Goal: Task Accomplishment & Management: Complete application form

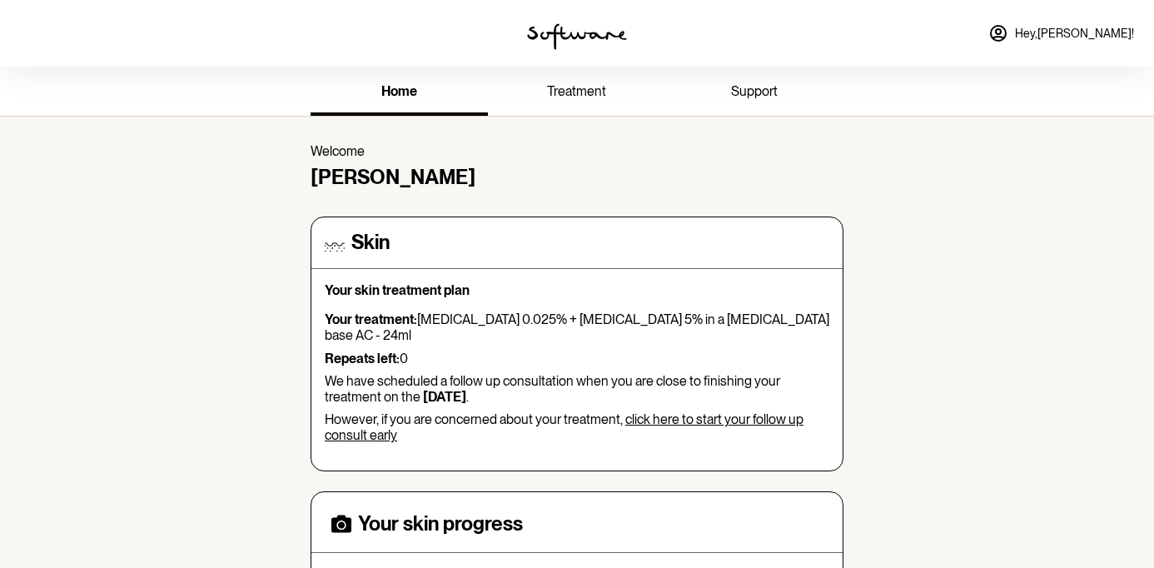
click at [673, 411] on link "click here to start your follow up consult early" at bounding box center [564, 427] width 479 height 32
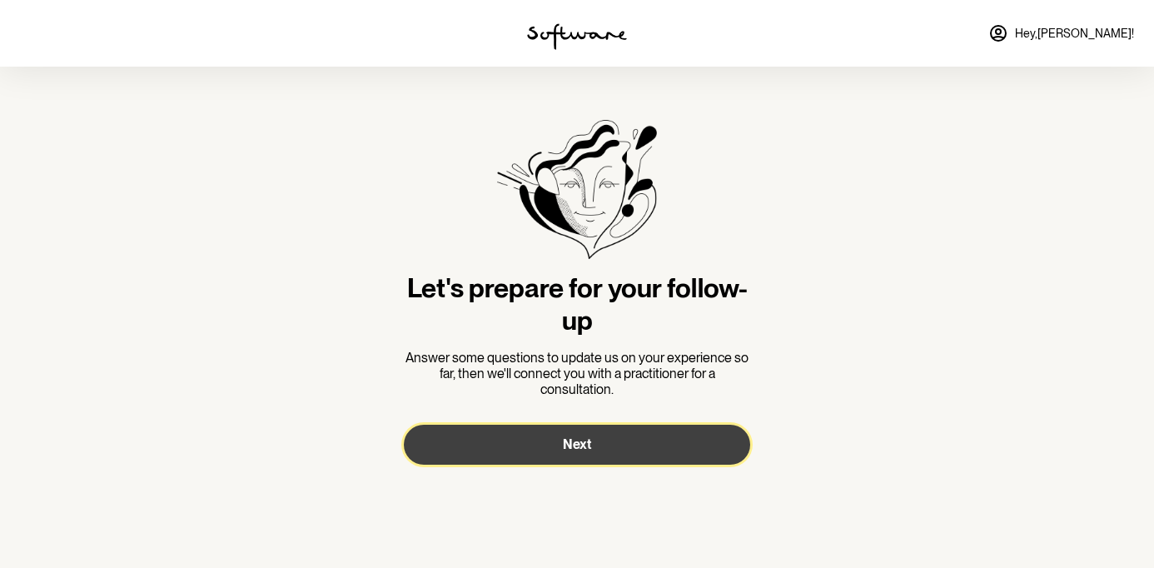
click at [581, 451] on span "Next" at bounding box center [577, 444] width 28 height 16
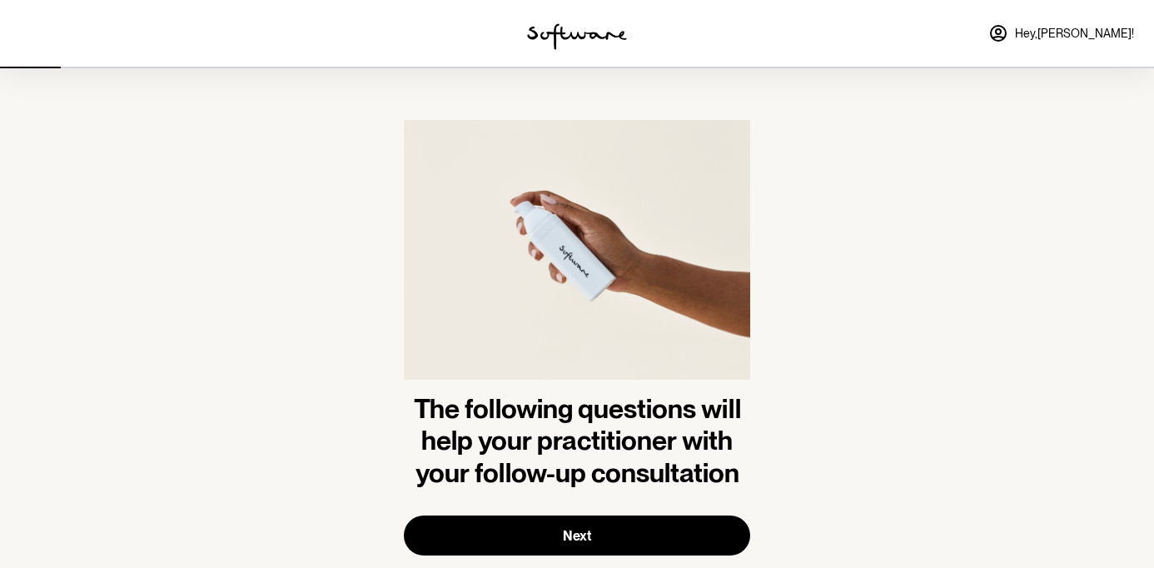
scroll to position [41, 0]
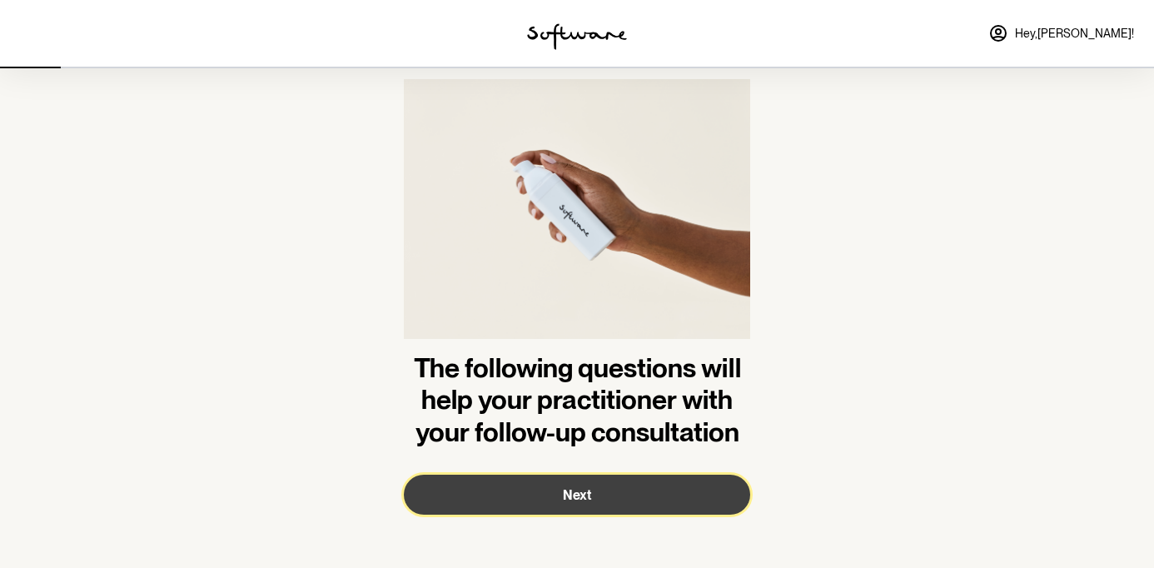
click at [536, 501] on button "Next" at bounding box center [577, 495] width 347 height 40
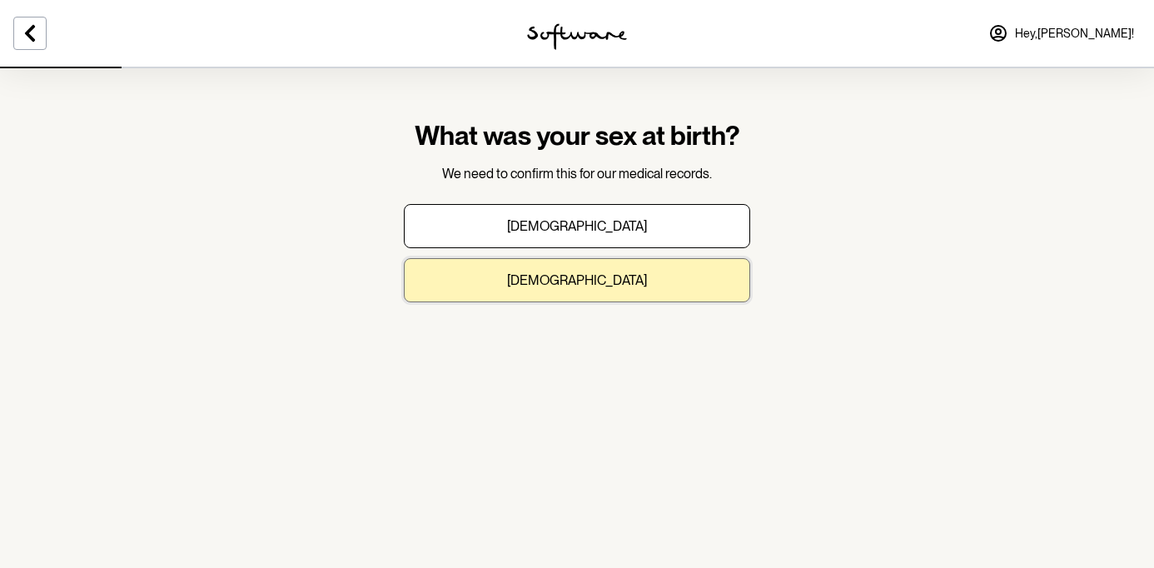
click at [588, 287] on p "[DEMOGRAPHIC_DATA]" at bounding box center [577, 280] width 140 height 16
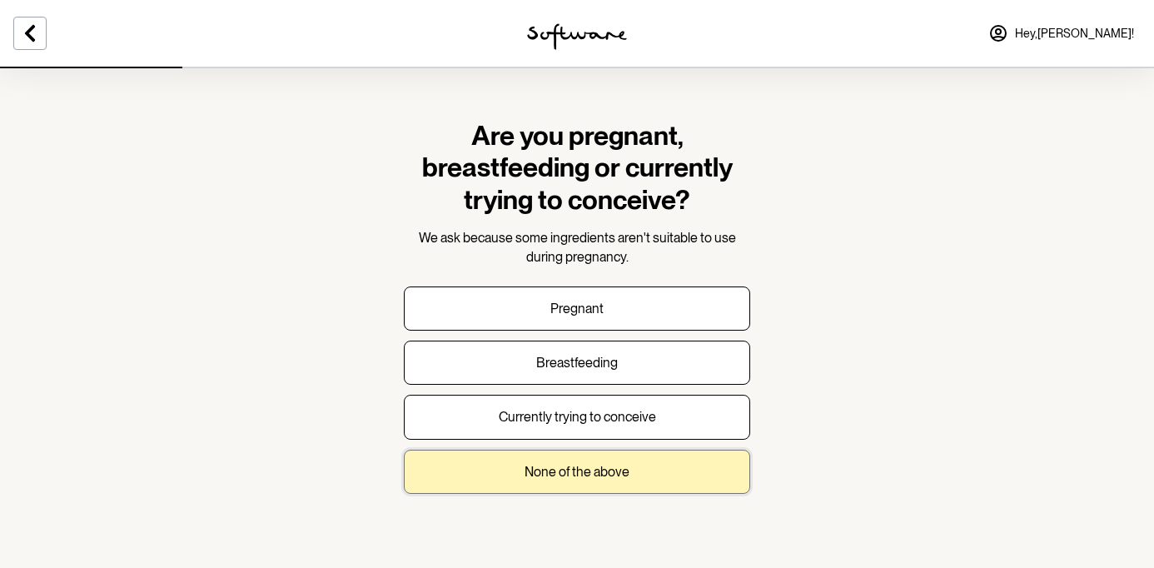
click at [554, 472] on p "None of the above" at bounding box center [577, 472] width 105 height 16
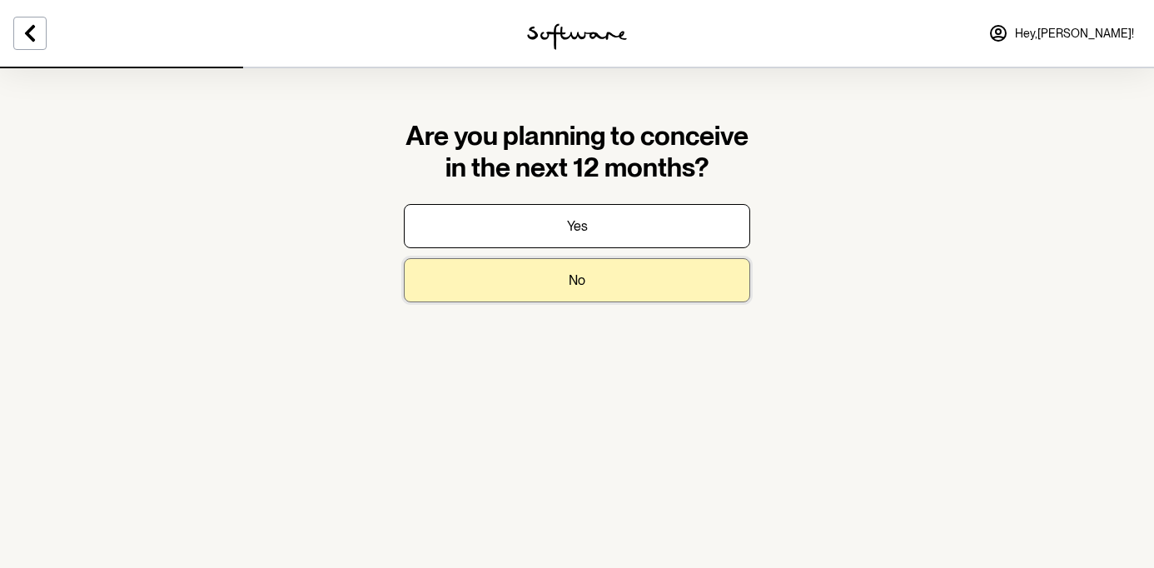
click at [612, 279] on button "No" at bounding box center [577, 280] width 347 height 44
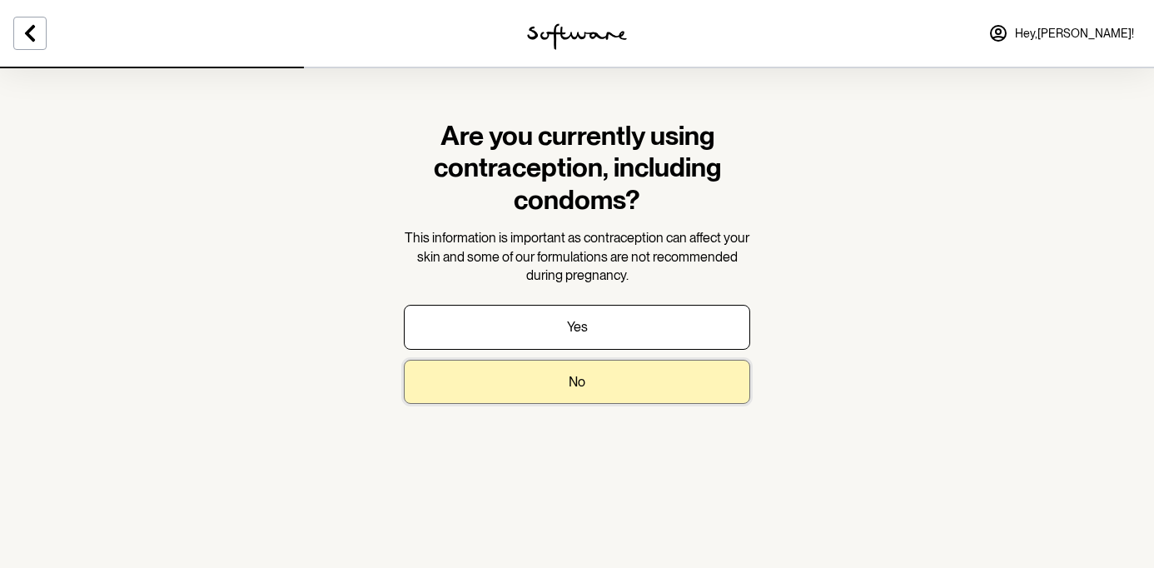
click at [563, 374] on button "No" at bounding box center [577, 382] width 347 height 44
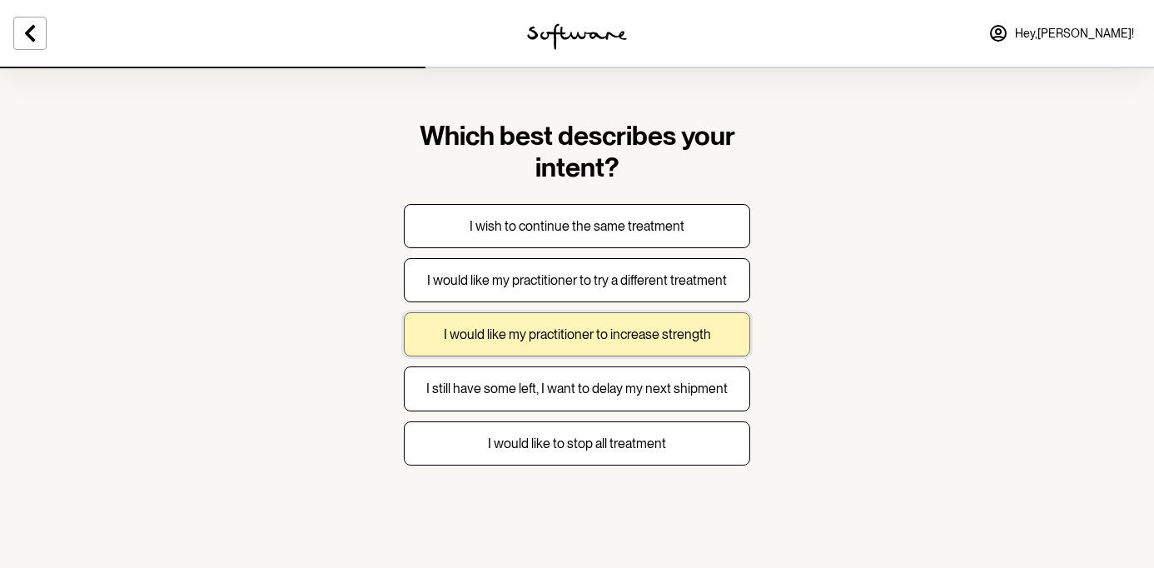
click at [578, 336] on p "I would like my practitioner to increase strength" at bounding box center [577, 335] width 267 height 16
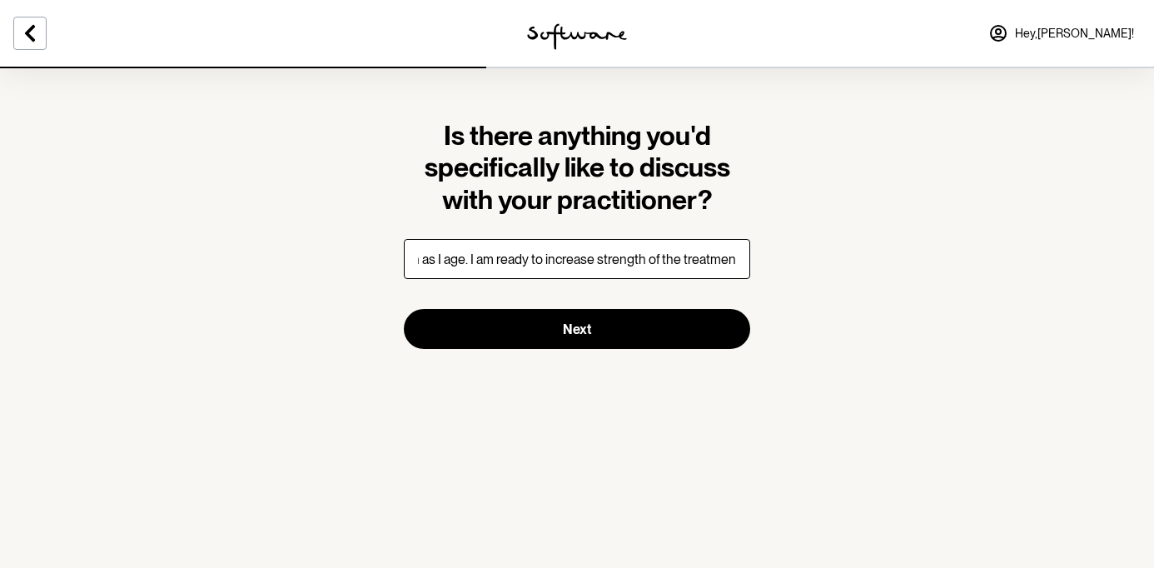
scroll to position [0, 290]
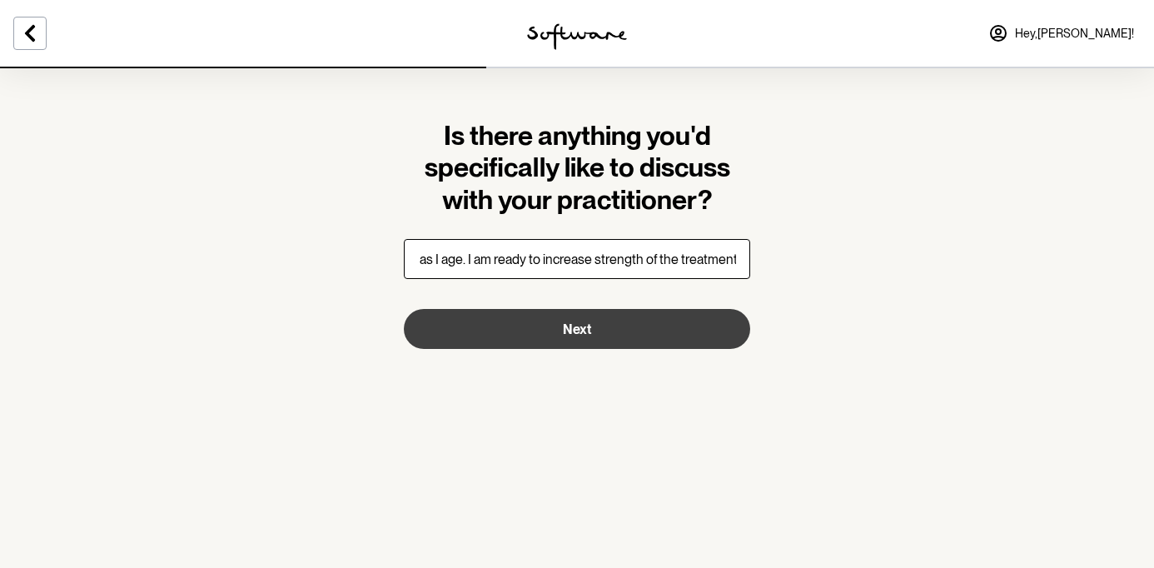
type input "No. I am potentially having more dullness in my skin as I age. I am ready to in…"
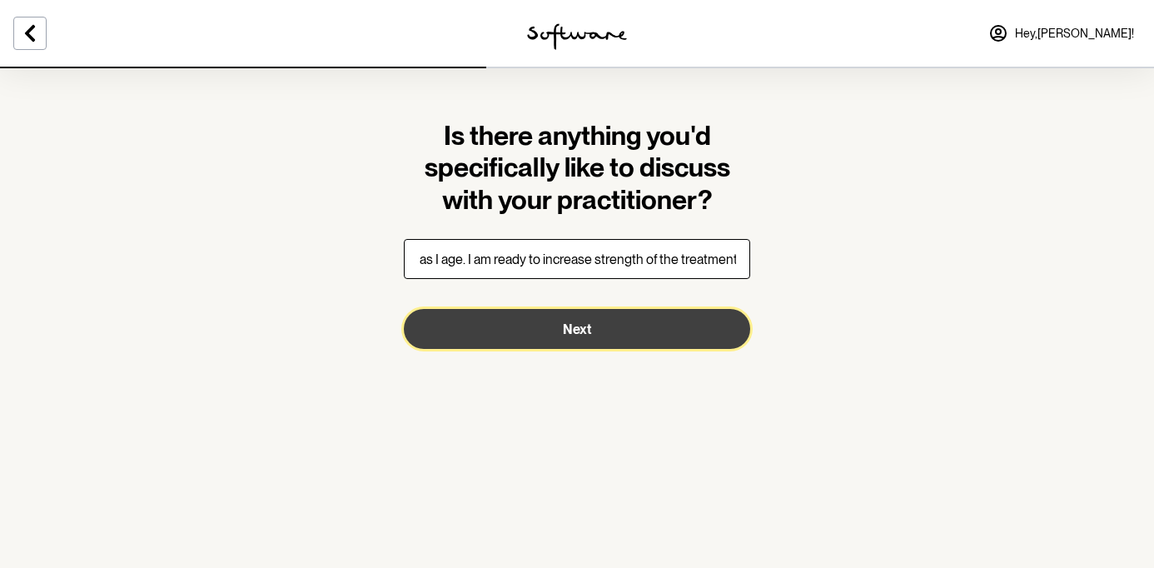
click at [578, 338] on button "Next" at bounding box center [577, 329] width 347 height 40
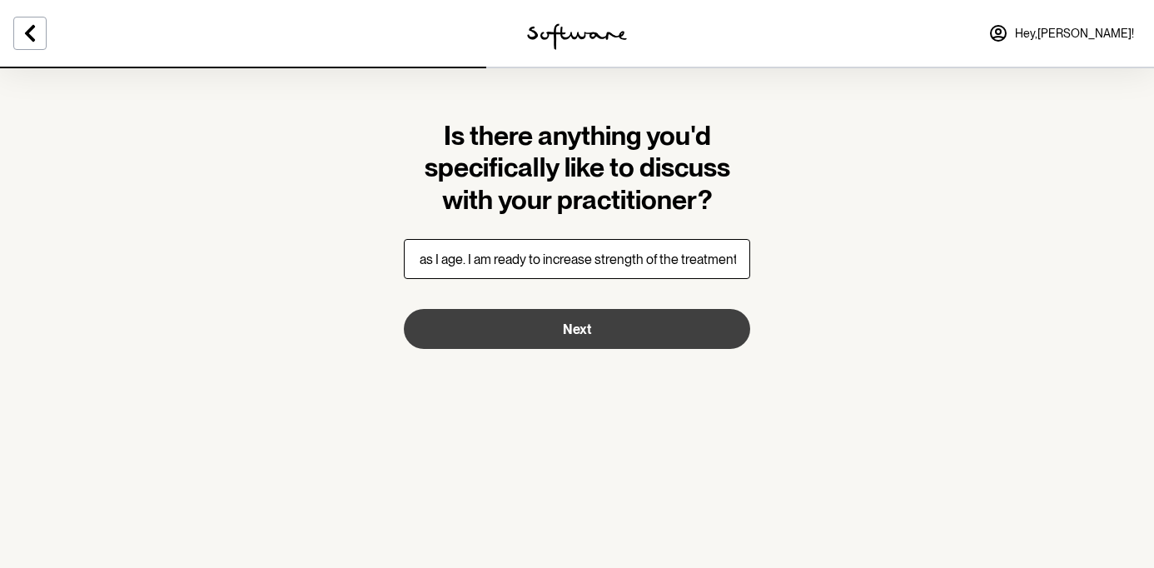
scroll to position [0, 0]
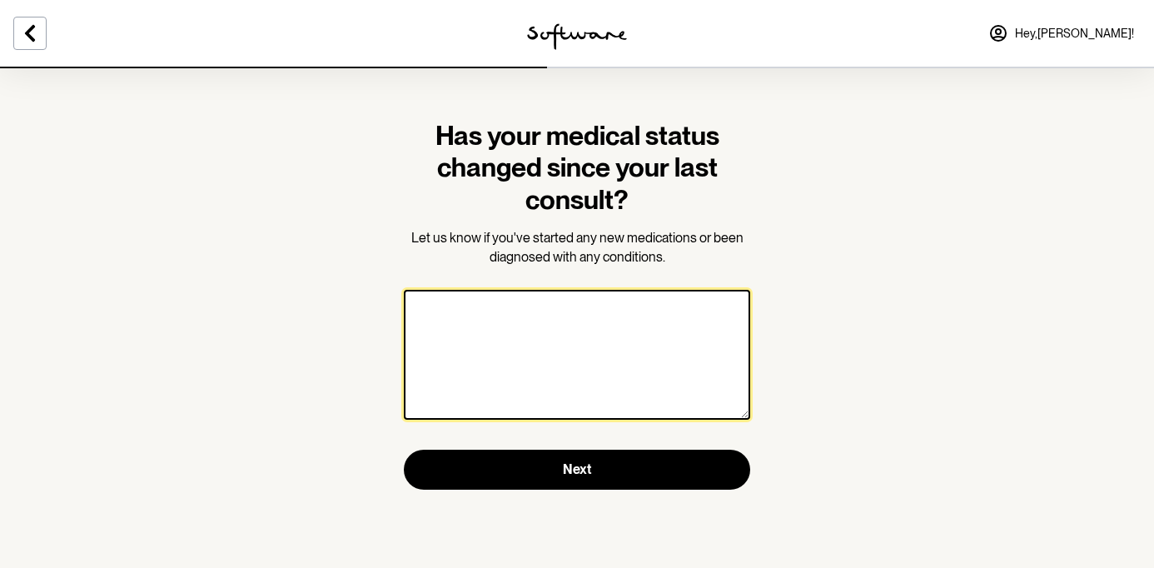
click at [546, 342] on textarea at bounding box center [577, 355] width 347 height 130
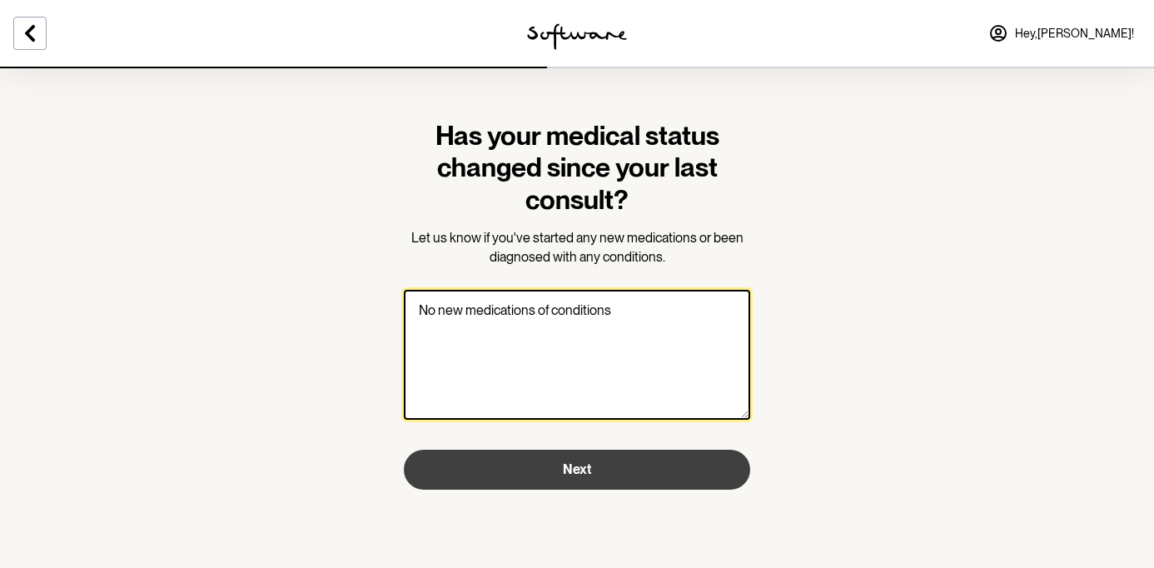
type textarea "No new medications of conditions"
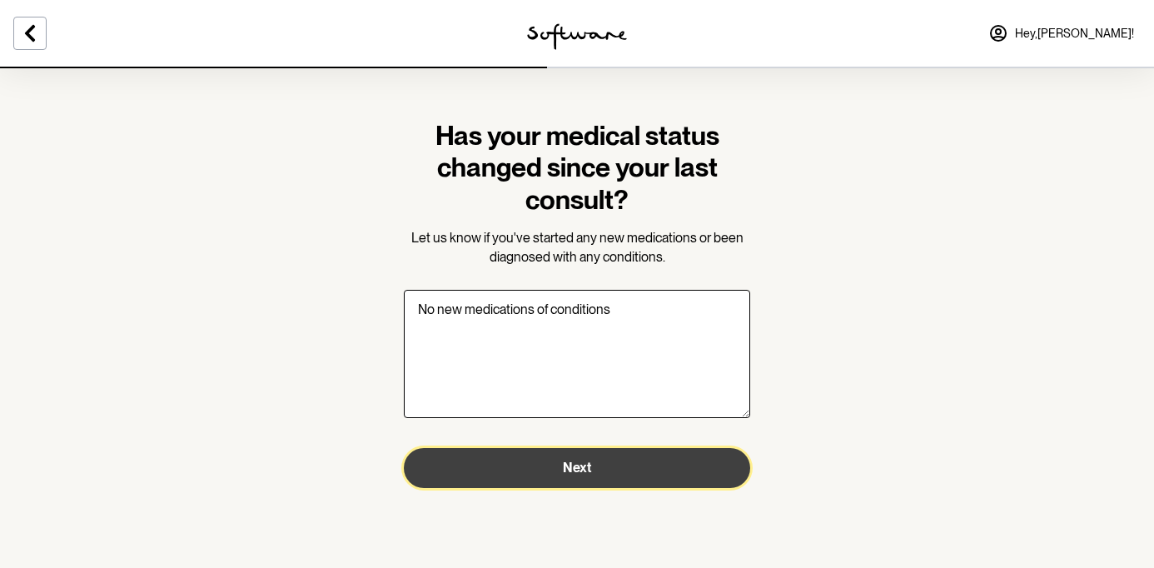
click at [549, 467] on button "Next" at bounding box center [577, 468] width 347 height 40
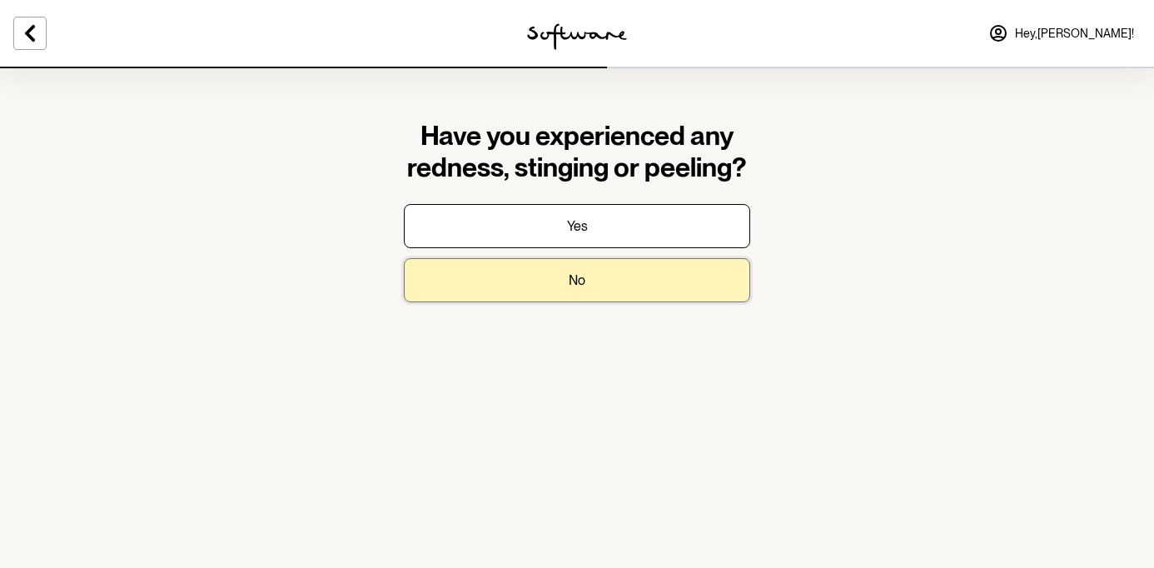
click at [574, 282] on p "No" at bounding box center [577, 280] width 17 height 16
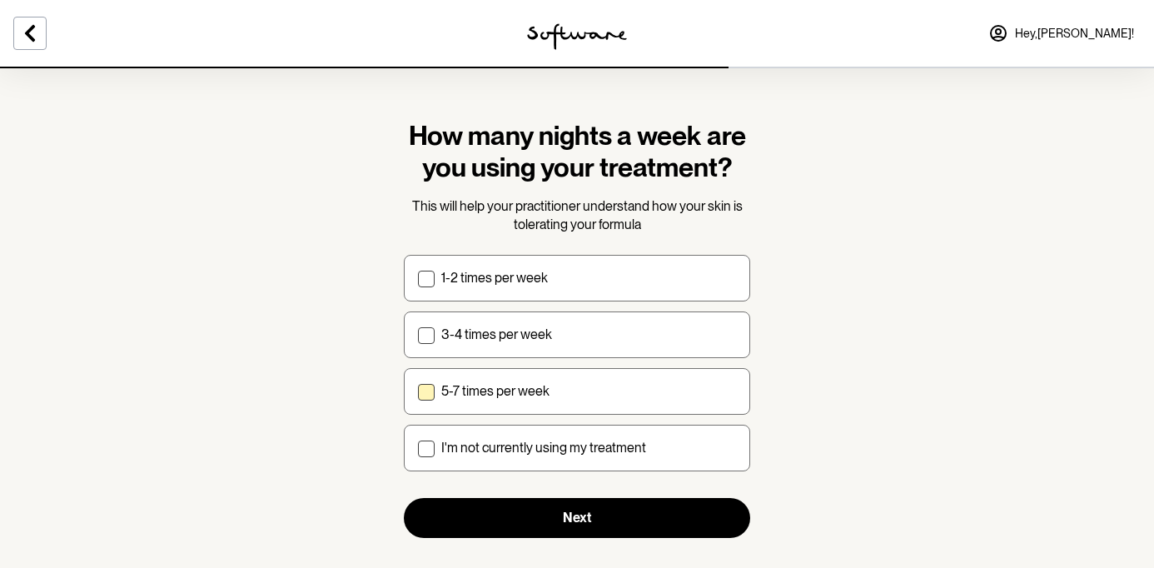
click at [506, 398] on p "5-7 times per week" at bounding box center [495, 391] width 108 height 16
click at [418, 391] on input "5-7 times per week" at bounding box center [417, 391] width 1 height 1
checkbox input "true"
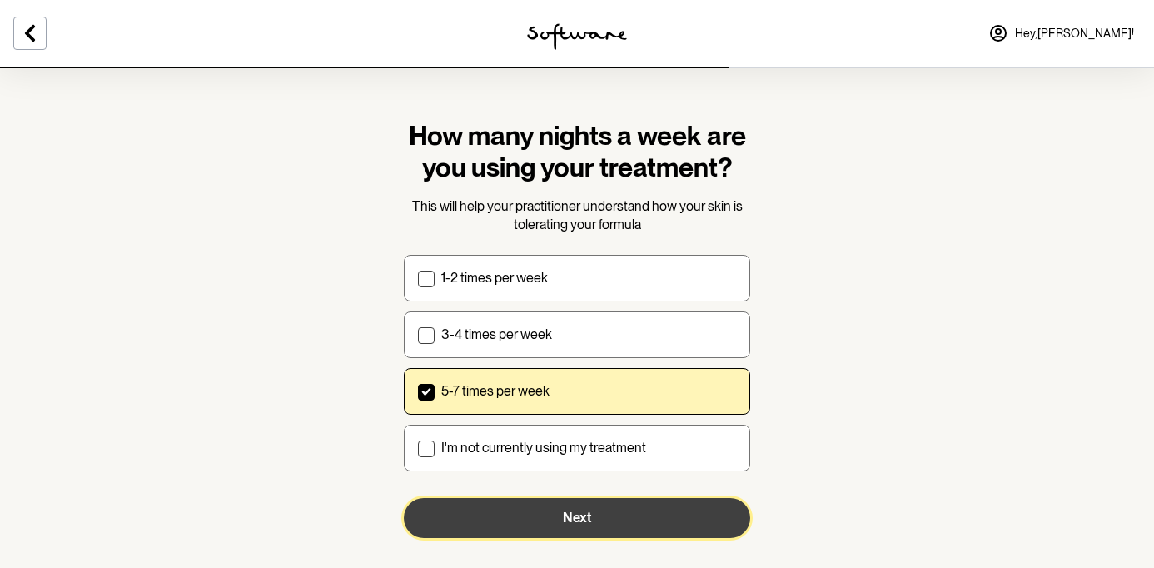
click at [546, 527] on button "Next" at bounding box center [577, 518] width 347 height 40
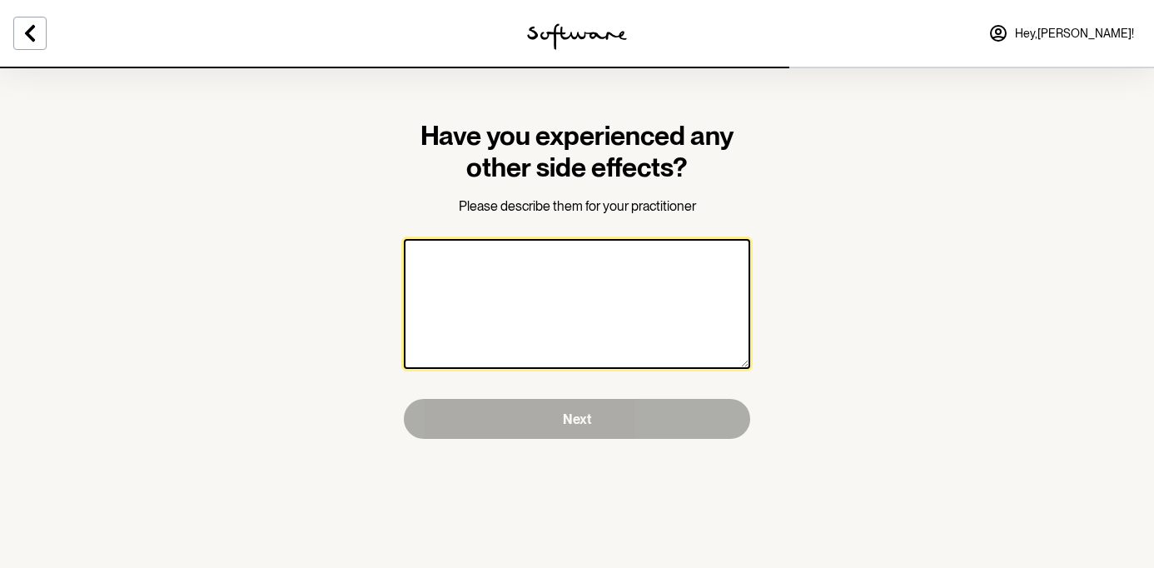
click at [564, 289] on textarea at bounding box center [577, 304] width 347 height 130
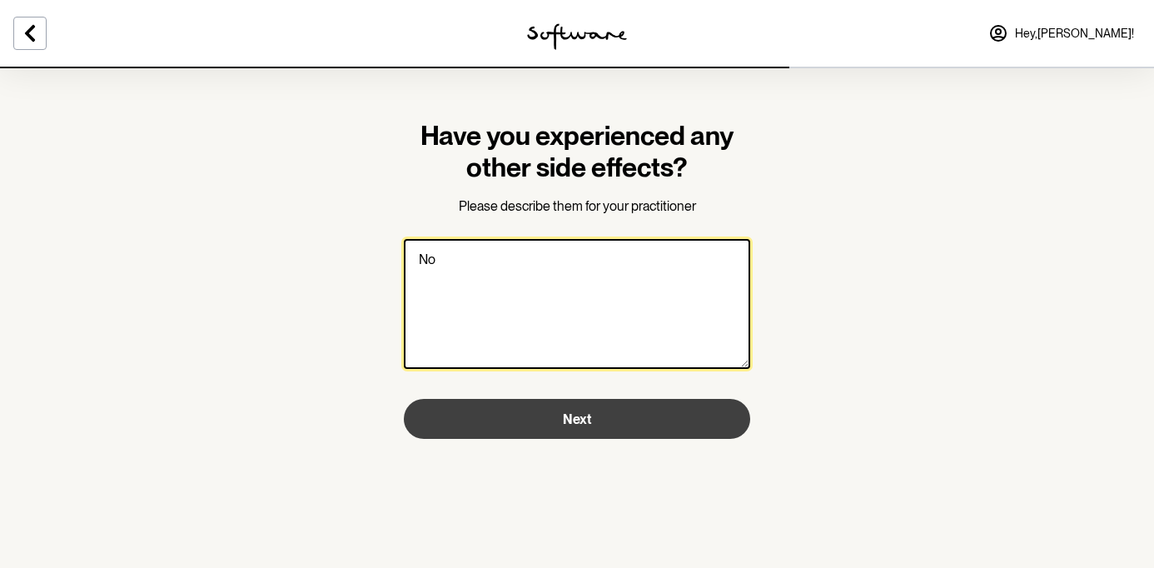
type textarea "No"
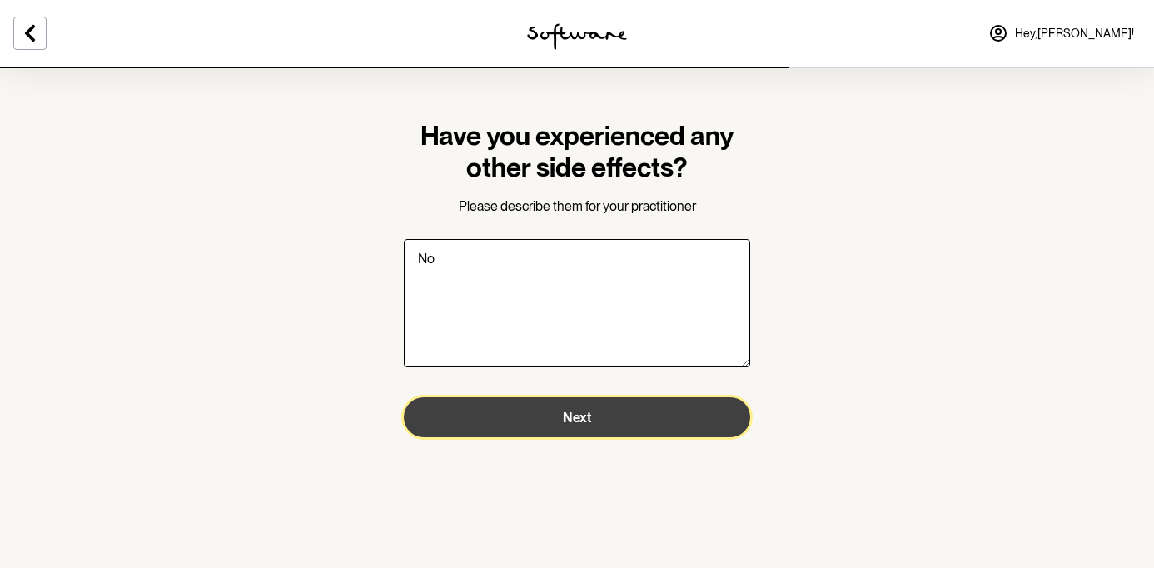
click at [531, 411] on button "Next" at bounding box center [577, 417] width 347 height 40
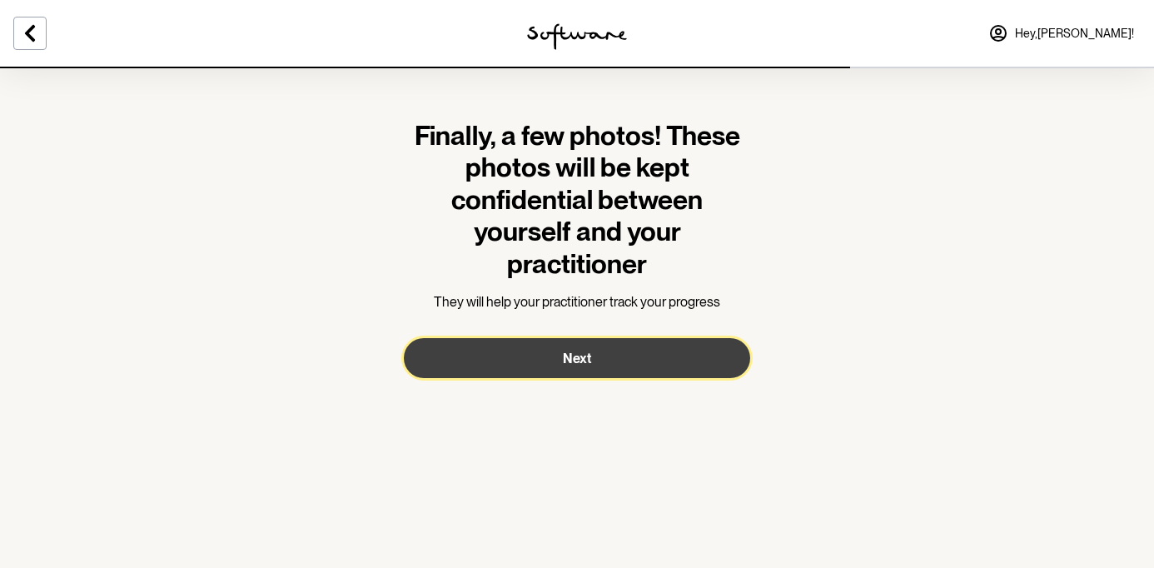
click at [536, 371] on button "Next" at bounding box center [577, 358] width 347 height 40
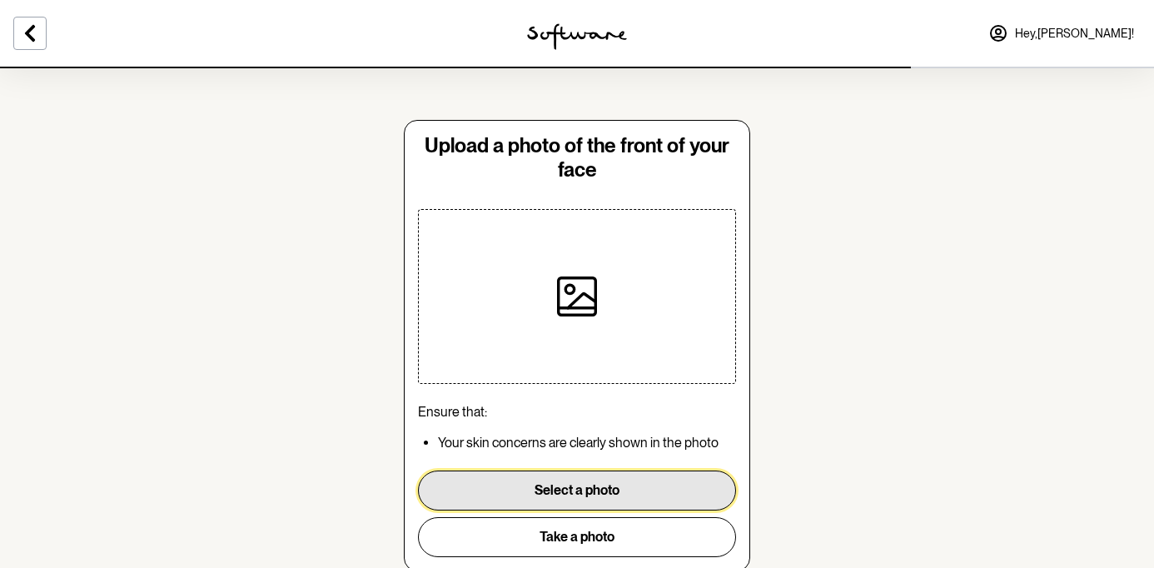
click at [492, 497] on button "Select a photo" at bounding box center [577, 491] width 318 height 40
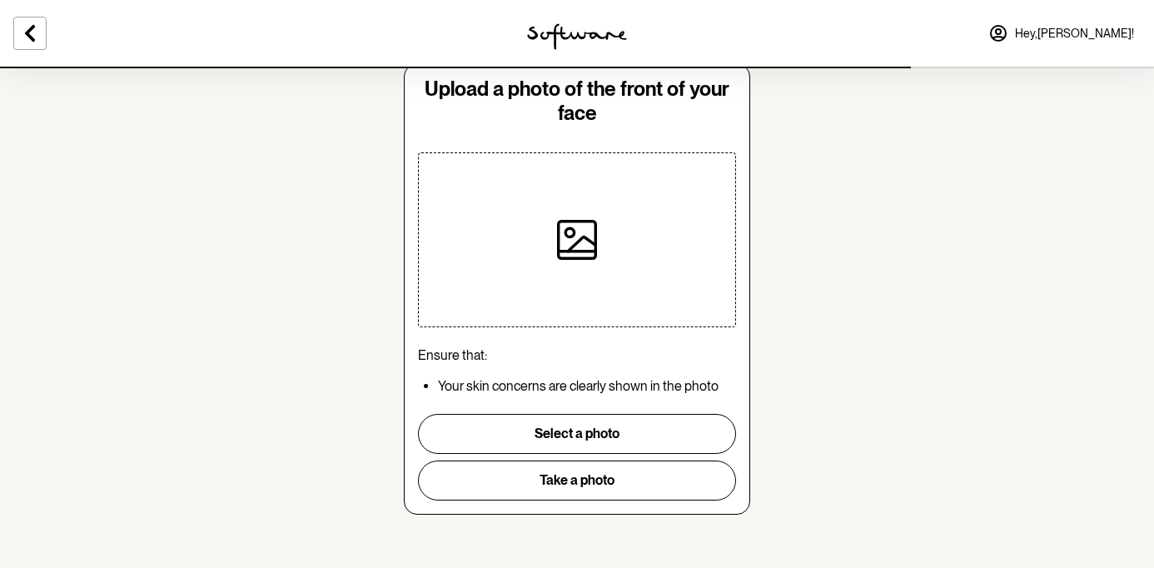
click at [544, 509] on div "Upload a photo of the front of your face Ensure that: Your skin concerns are cl…" at bounding box center [577, 288] width 347 height 451
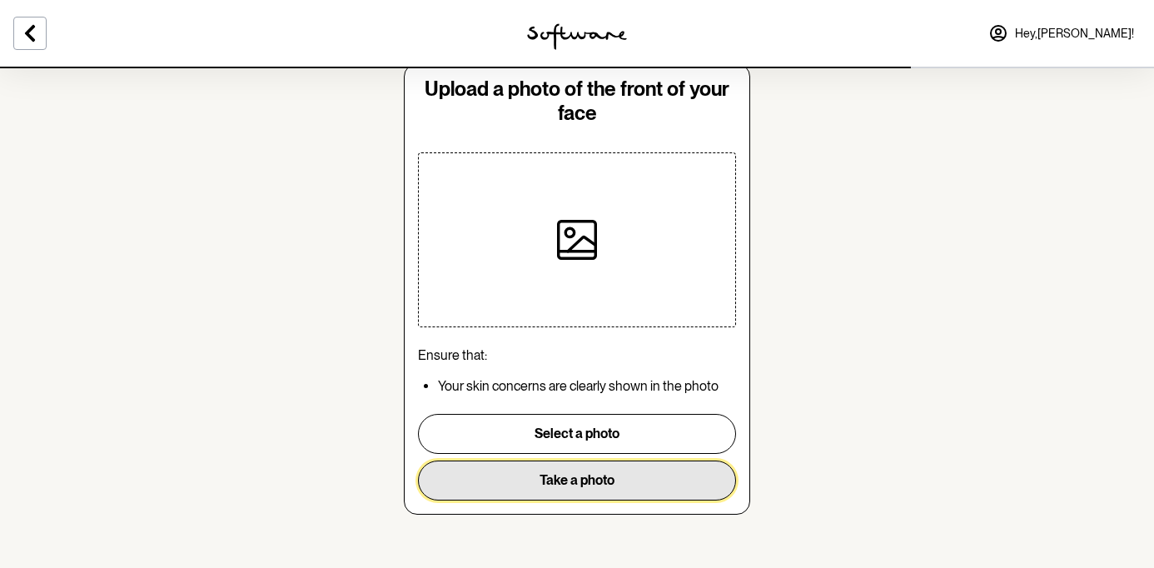
click at [540, 482] on button "Take a photo" at bounding box center [577, 481] width 318 height 40
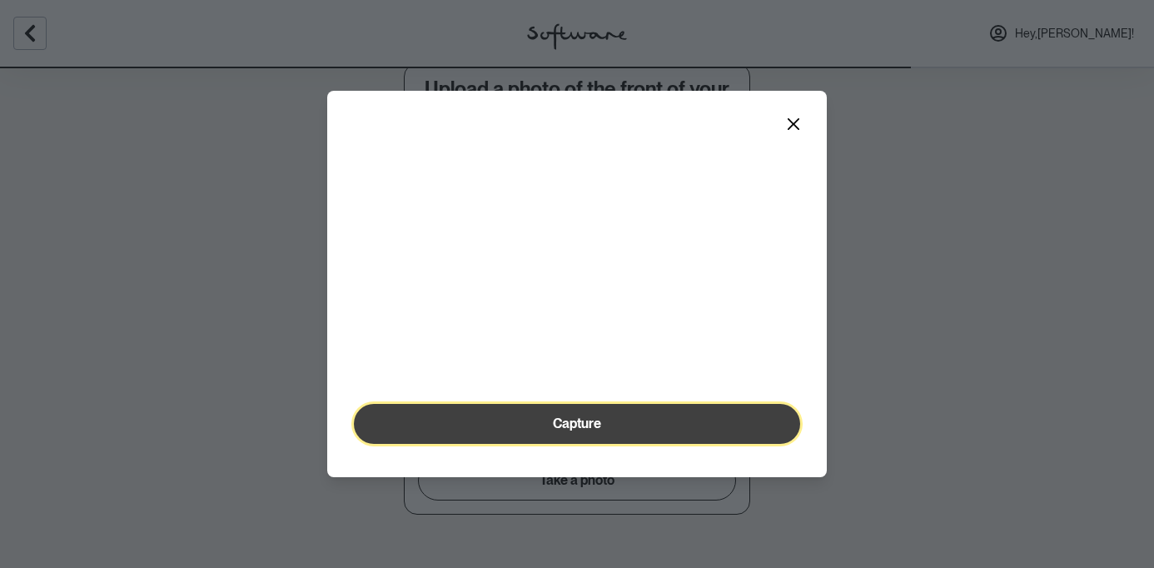
click at [583, 444] on button "Capture" at bounding box center [577, 424] width 446 height 40
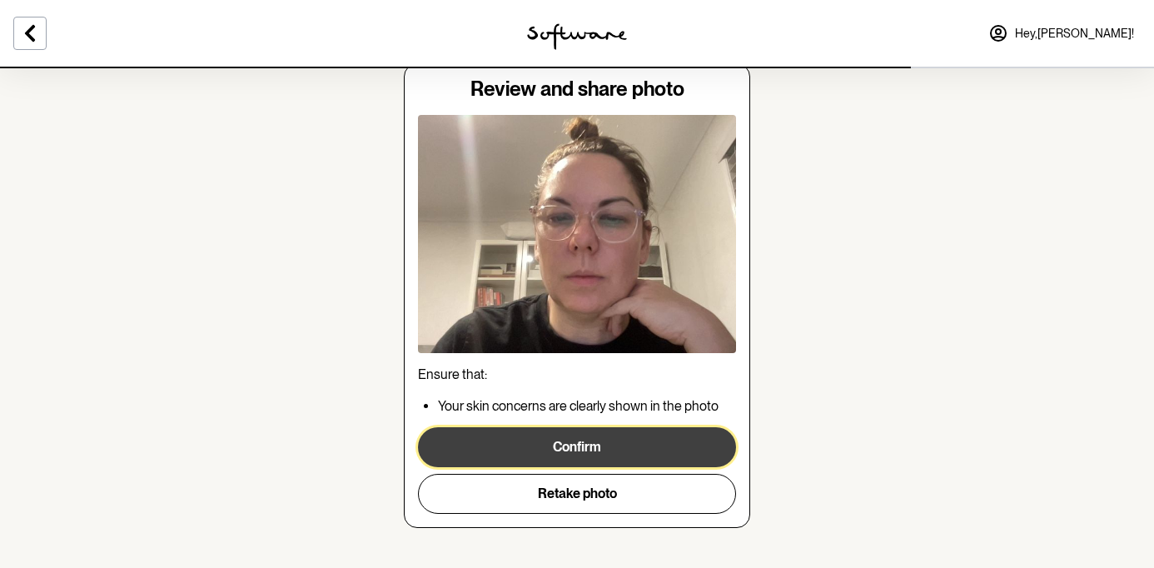
click at [584, 443] on button "Confirm" at bounding box center [577, 447] width 318 height 40
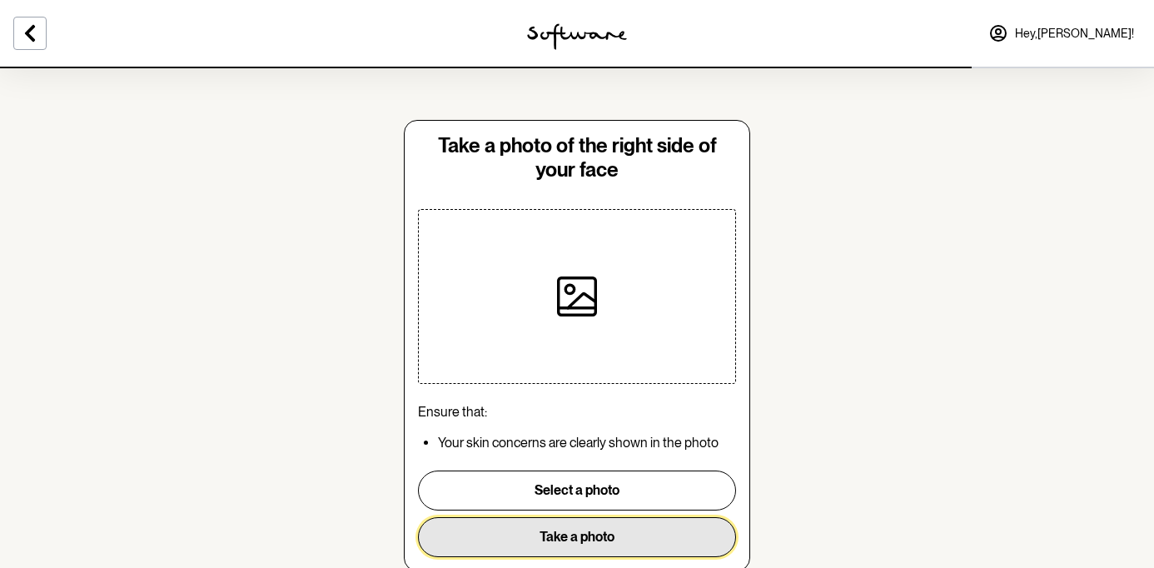
click at [542, 541] on button "Take a photo" at bounding box center [577, 537] width 318 height 40
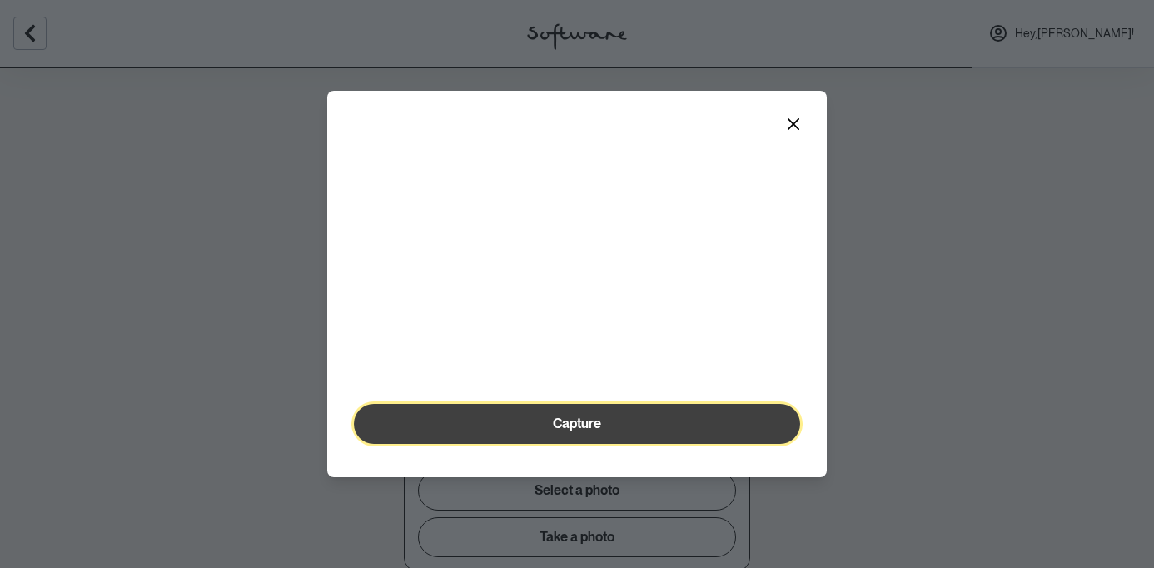
click at [556, 431] on span "Capture" at bounding box center [577, 424] width 48 height 16
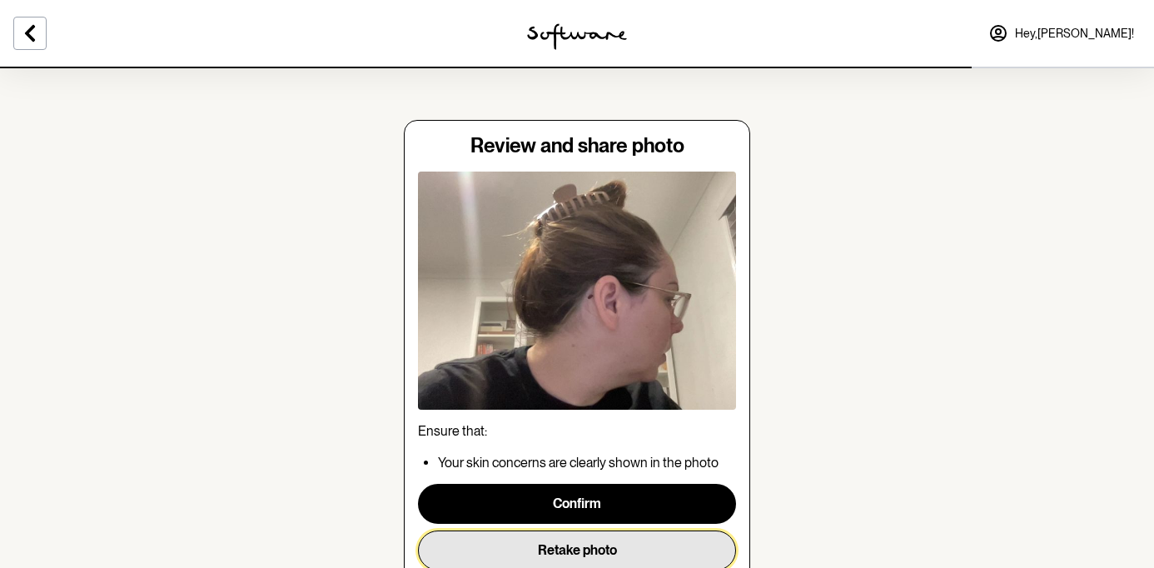
click at [535, 546] on button "Retake photo" at bounding box center [577, 551] width 318 height 40
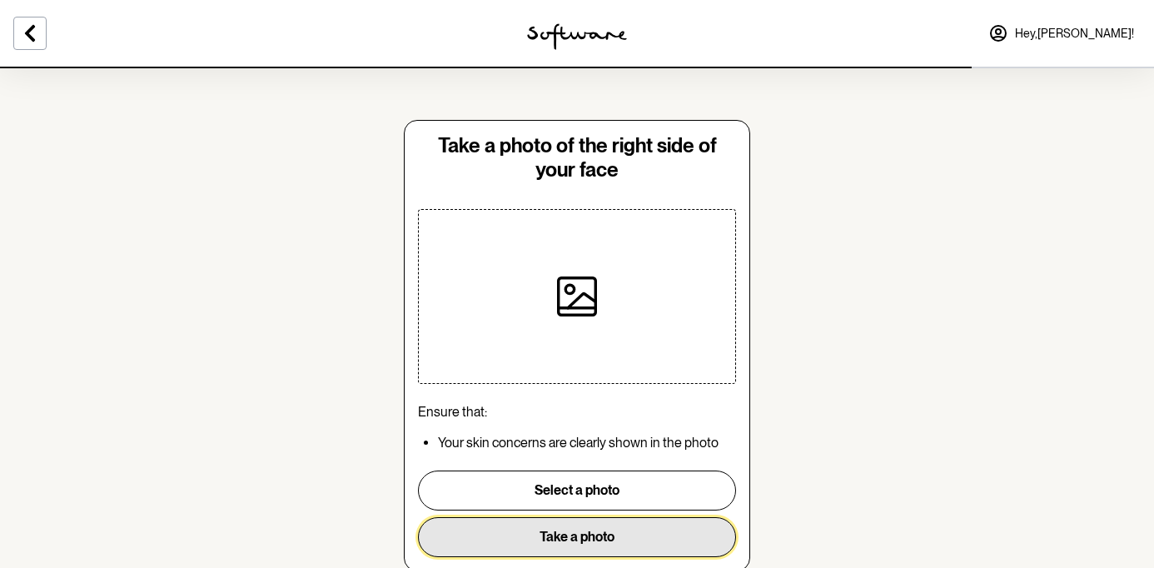
click at [537, 542] on button "Take a photo" at bounding box center [577, 537] width 318 height 40
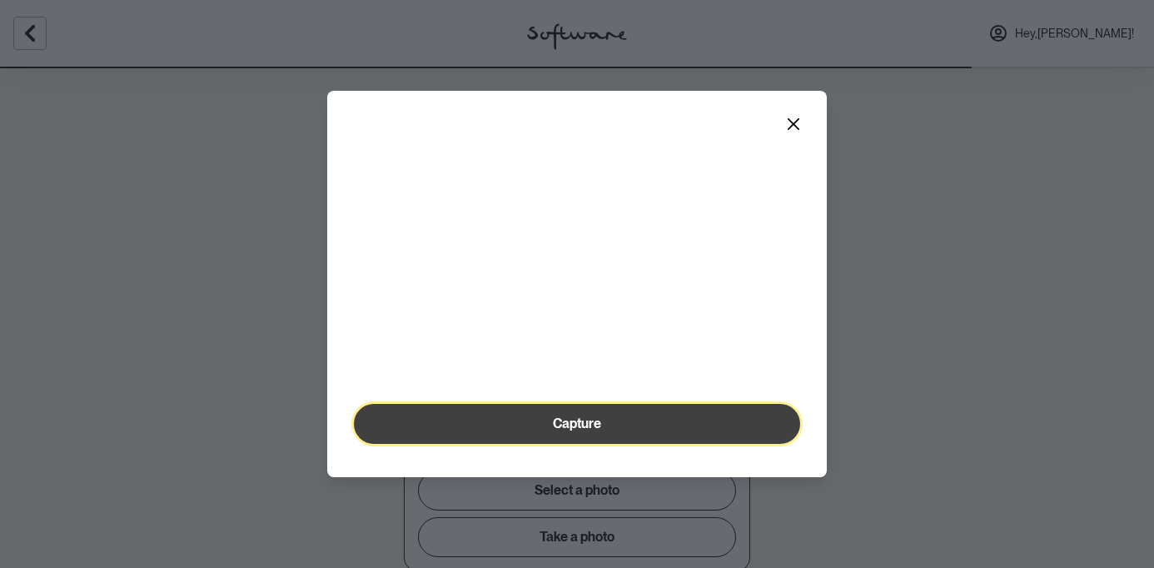
click at [556, 444] on button "Capture" at bounding box center [577, 424] width 446 height 40
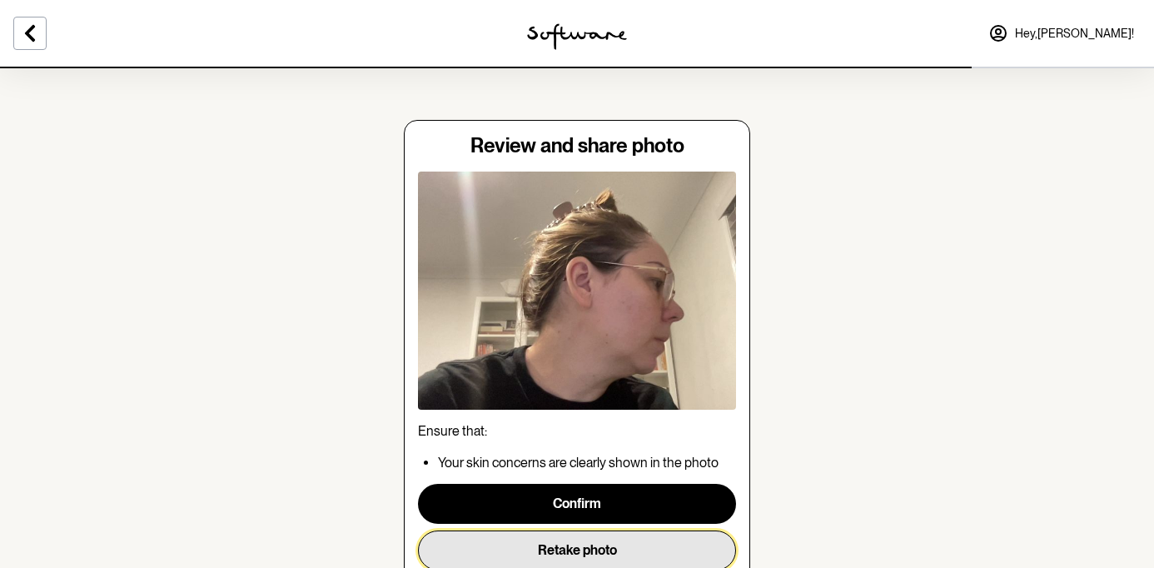
click at [540, 550] on button "Retake photo" at bounding box center [577, 551] width 318 height 40
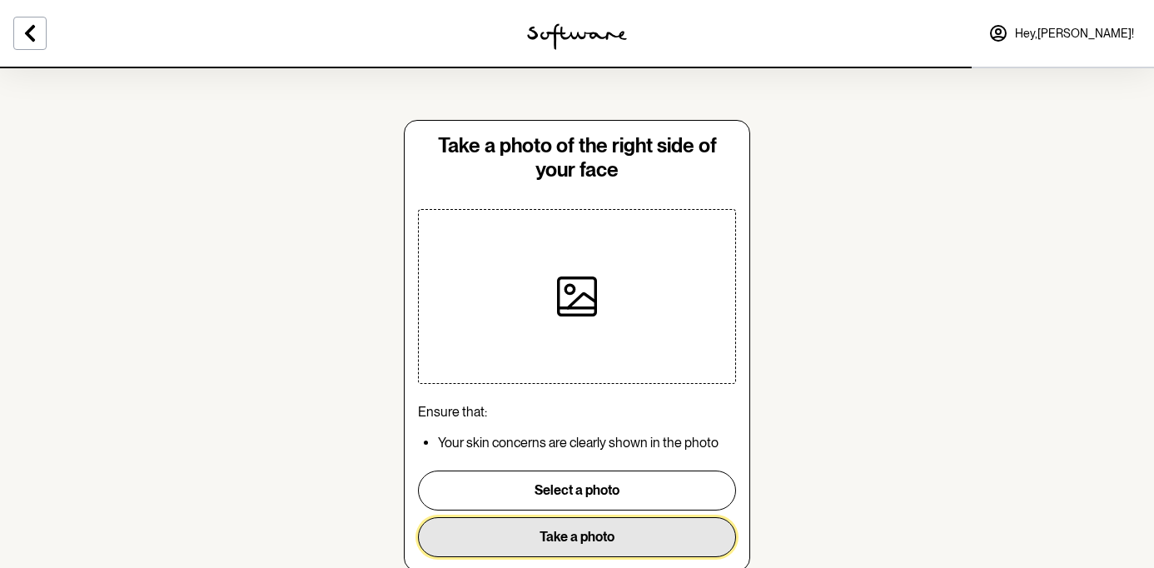
click at [546, 535] on button "Take a photo" at bounding box center [577, 537] width 318 height 40
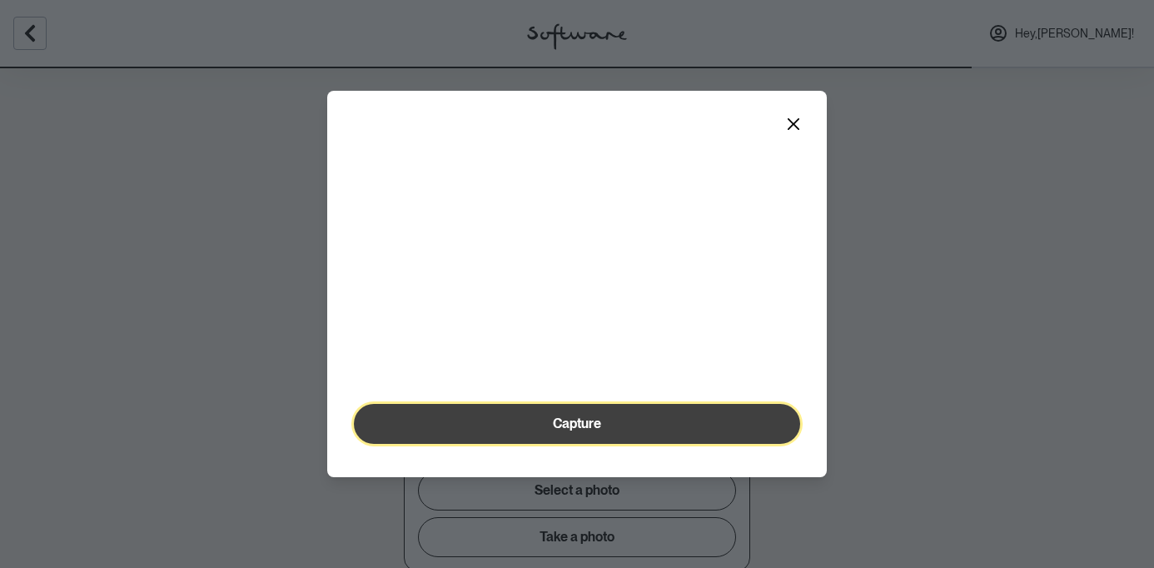
click at [532, 444] on button "Capture" at bounding box center [577, 424] width 446 height 40
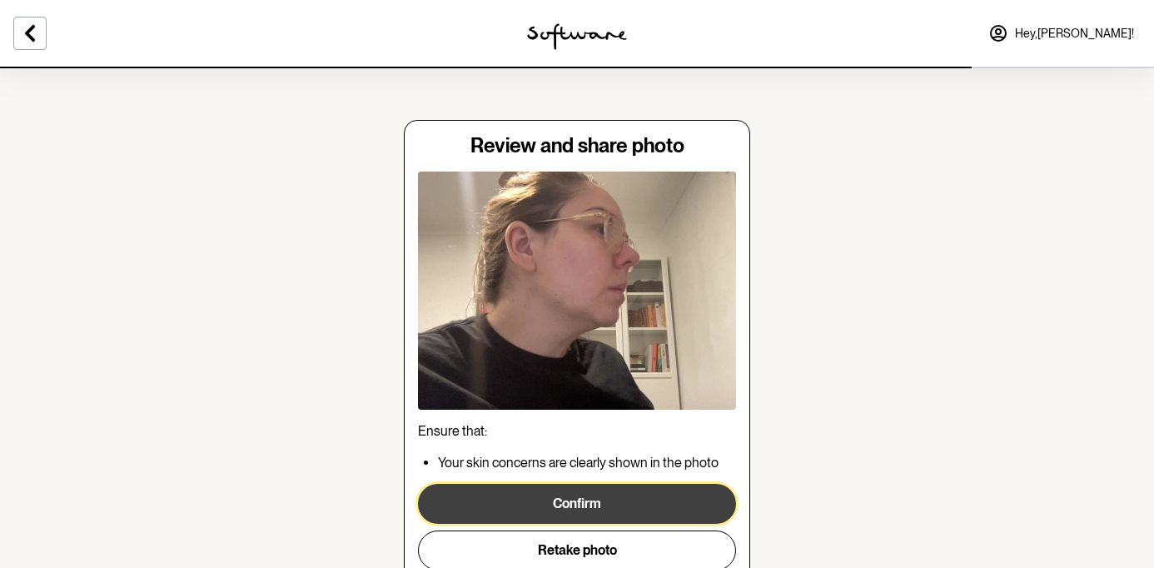
click at [588, 506] on button "Confirm" at bounding box center [577, 504] width 318 height 40
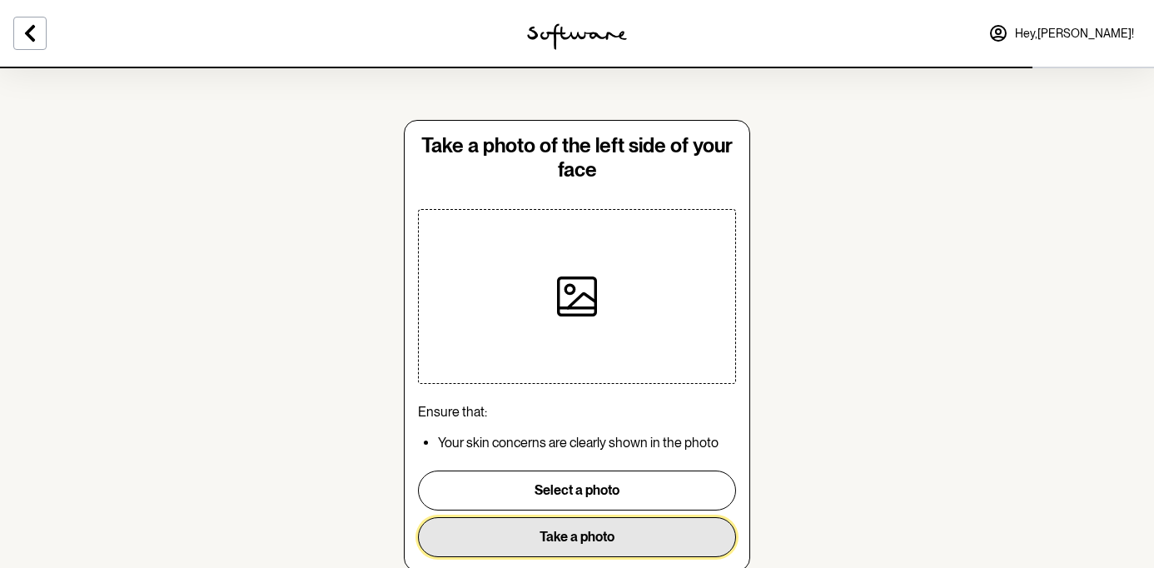
click at [577, 539] on button "Take a photo" at bounding box center [577, 537] width 318 height 40
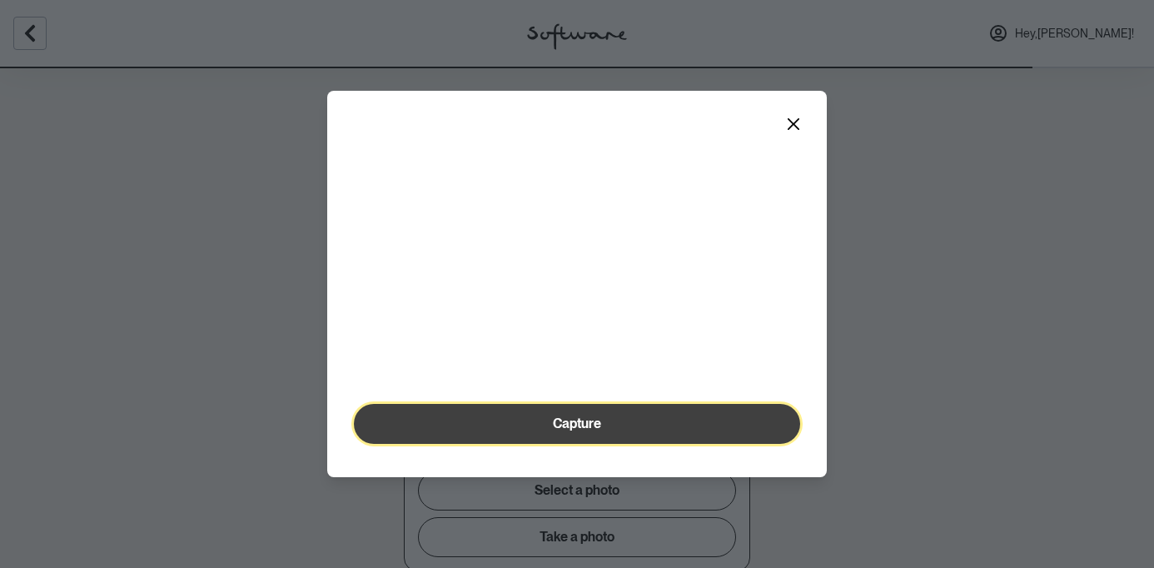
click at [595, 444] on button "Capture" at bounding box center [577, 424] width 446 height 40
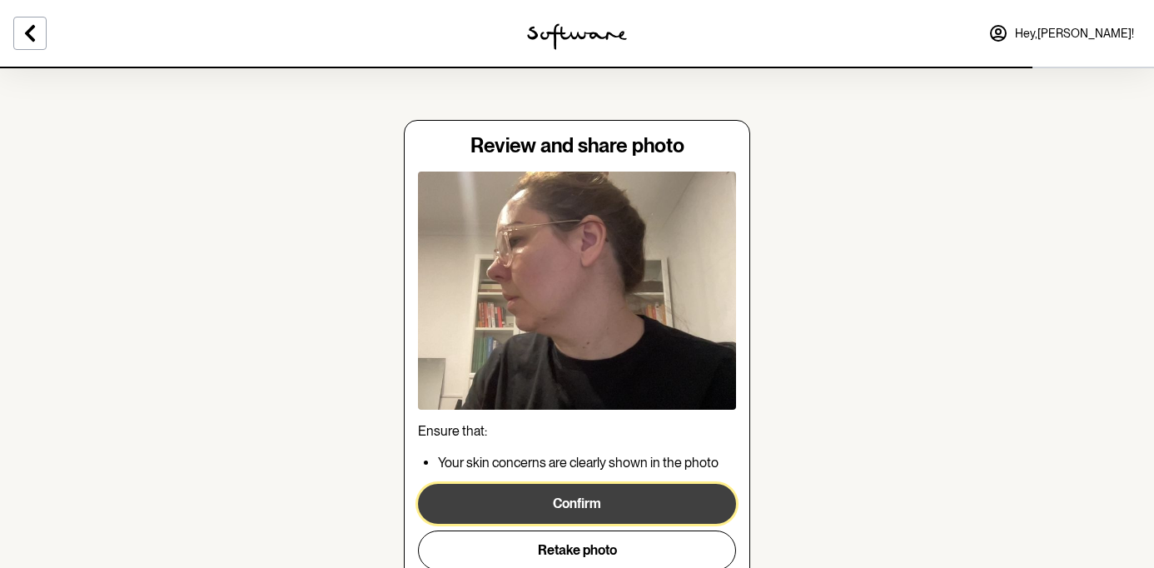
click at [587, 512] on button "Confirm" at bounding box center [577, 504] width 318 height 40
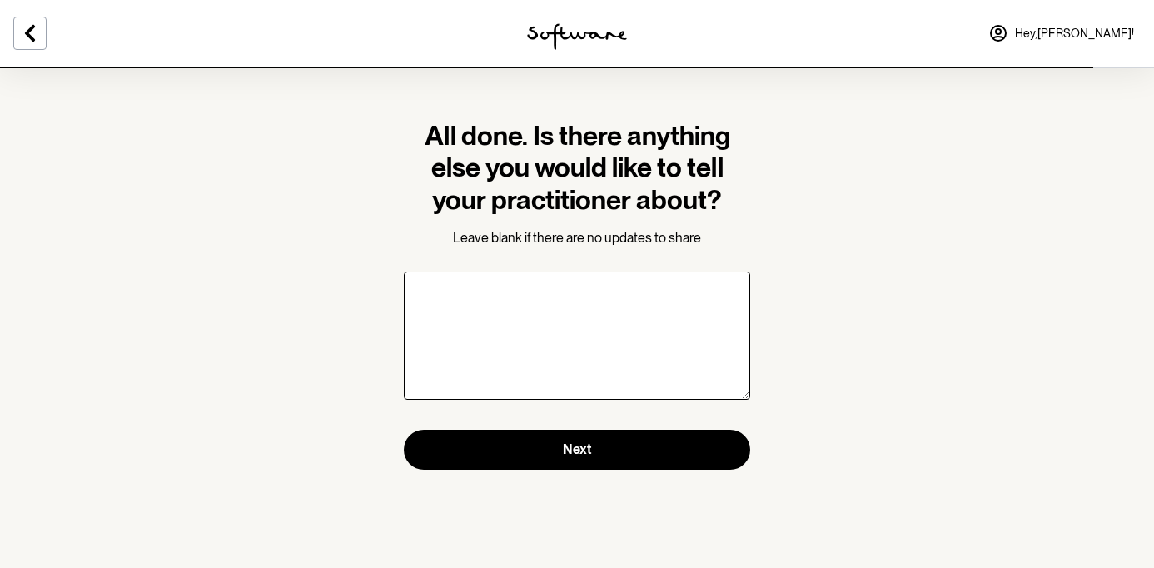
click at [574, 471] on section "All done. Is there anything else you would like to tell your practitioner about…" at bounding box center [577, 295] width 373 height 456
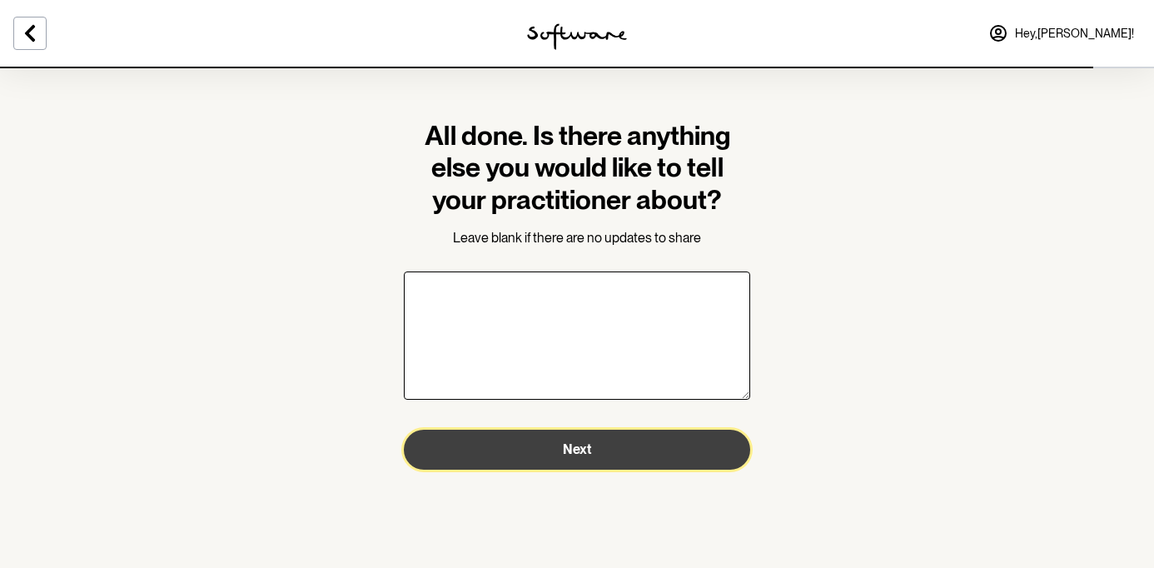
click at [556, 454] on button "Next" at bounding box center [577, 450] width 347 height 40
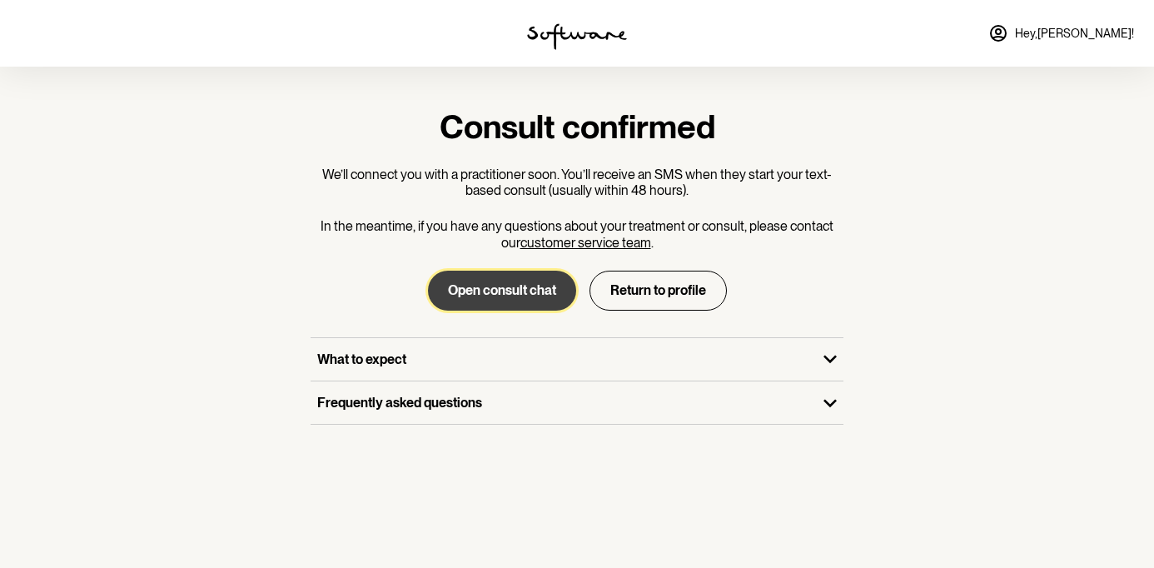
click at [523, 292] on button "Open consult chat" at bounding box center [502, 291] width 148 height 40
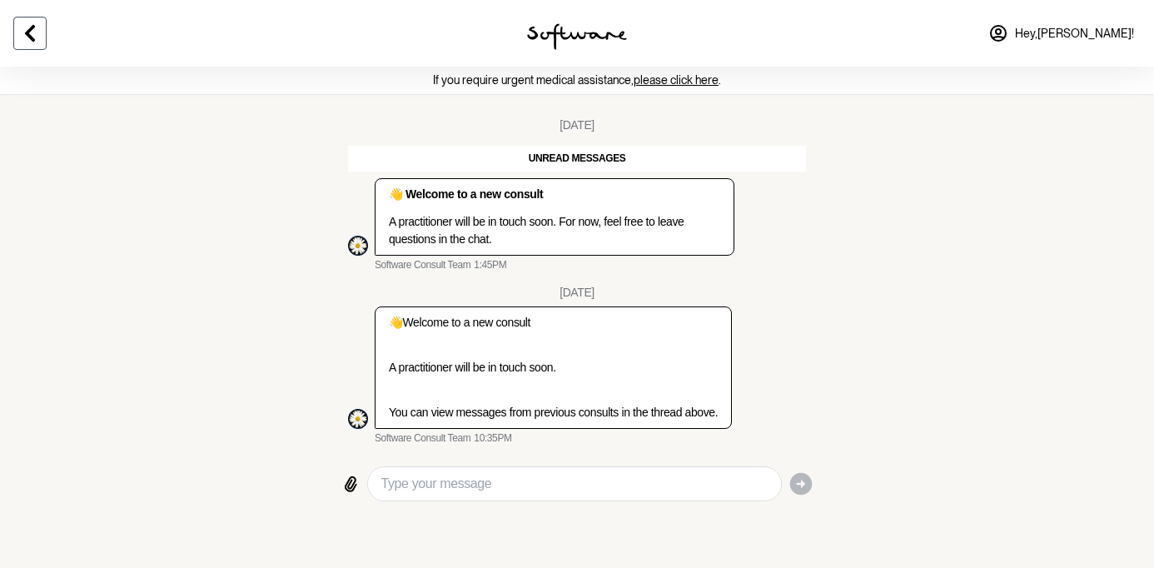
click at [32, 33] on icon at bounding box center [30, 33] width 20 height 20
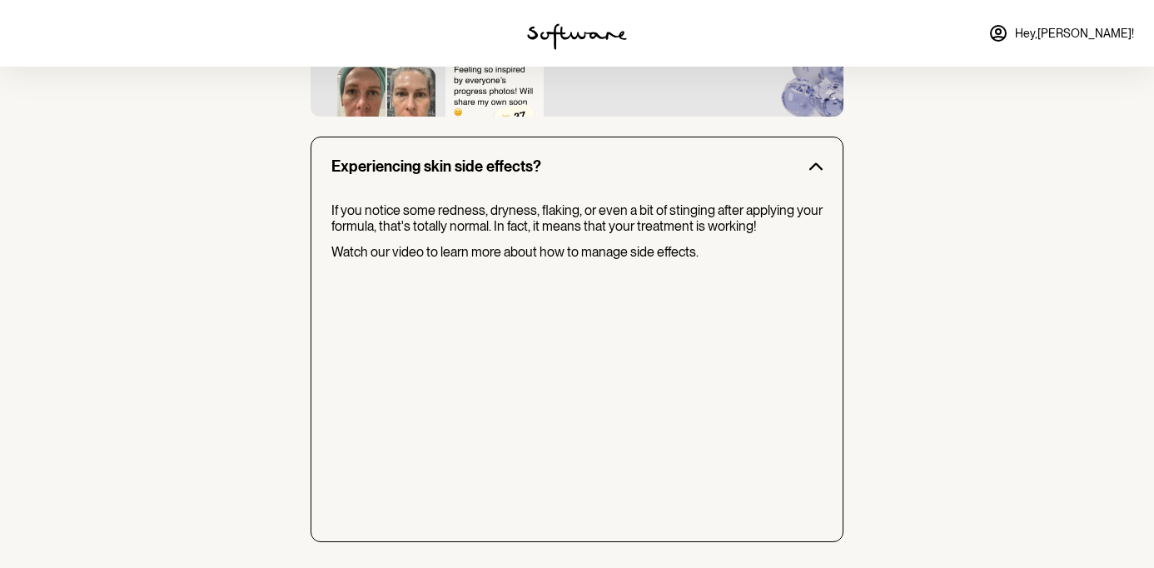
scroll to position [1440, 0]
